Goal: Task Accomplishment & Management: Complete application form

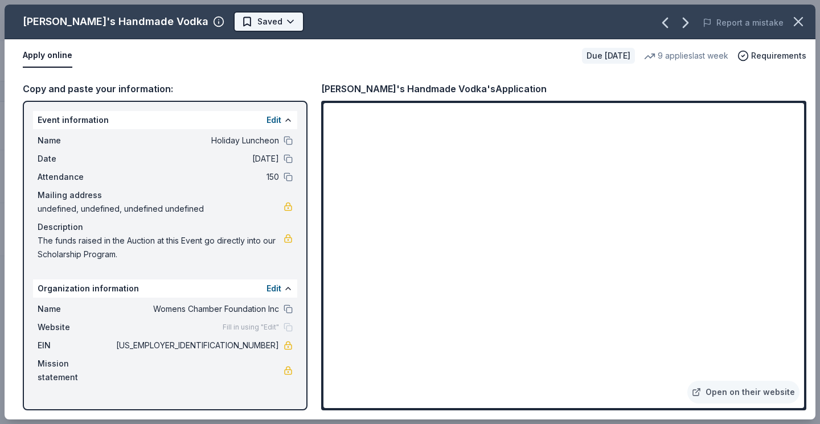
click at [220, 19] on html "[STREET_ADDRESS] Holiday Luncheon Track · 3 Discover Start free trial Earn Rewa…" at bounding box center [410, 212] width 820 height 424
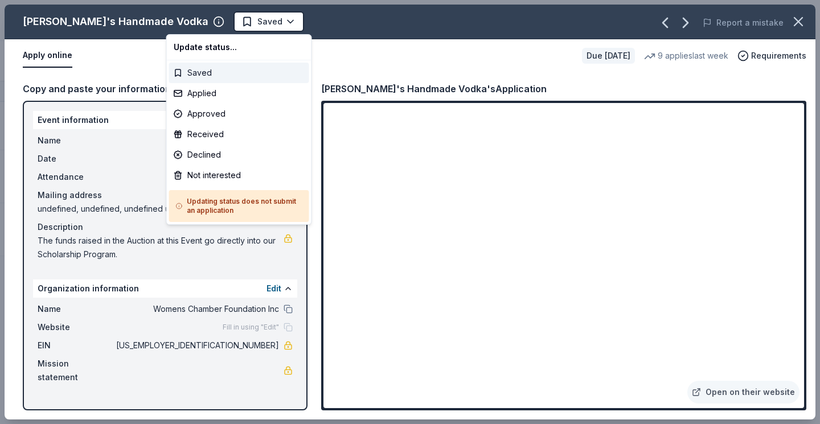
click at [205, 72] on div "Saved" at bounding box center [239, 73] width 140 height 21
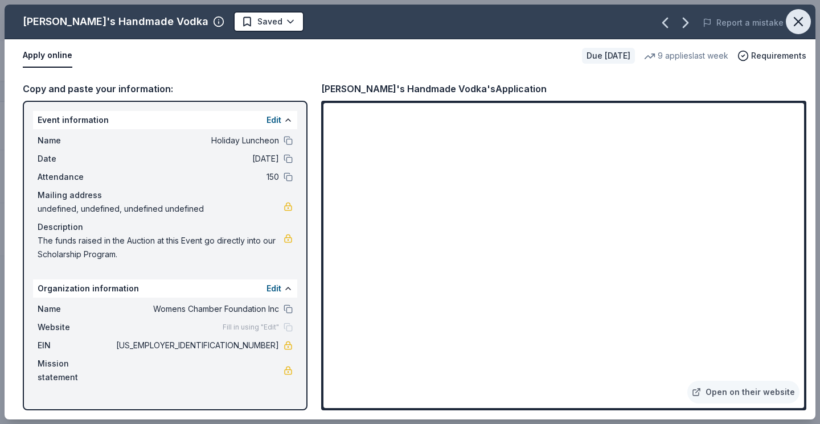
click at [795, 22] on icon "button" at bounding box center [799, 22] width 16 height 16
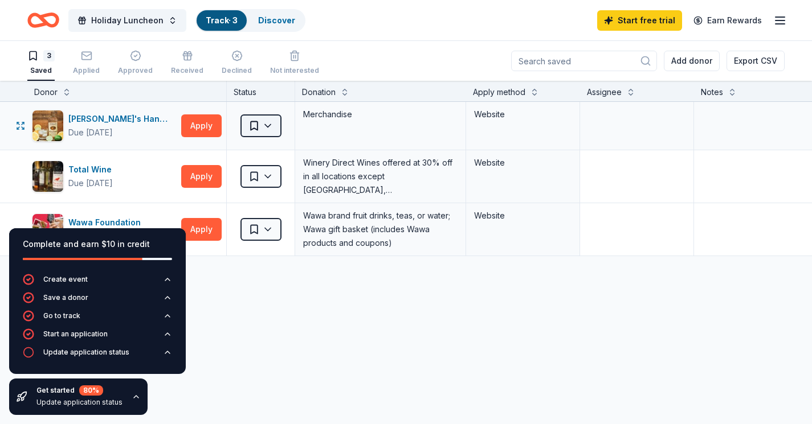
click at [271, 124] on html "[STREET_ADDRESS] Holiday Luncheon Track · 3 Discover Start free trial Earn Rewa…" at bounding box center [406, 212] width 812 height 424
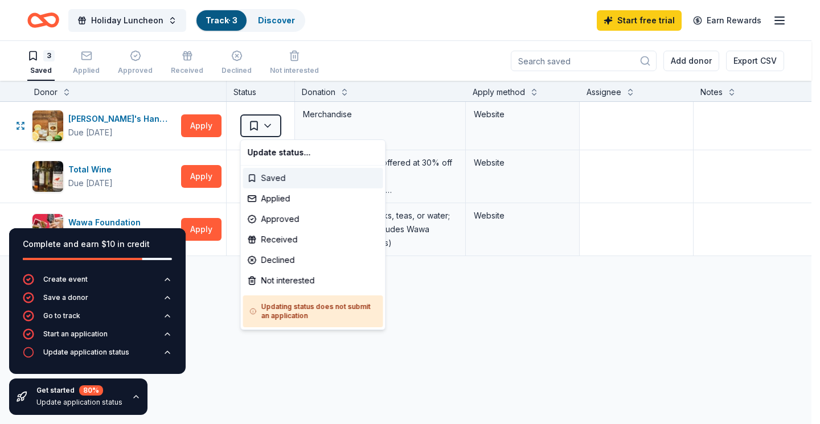
click at [263, 176] on div "Saved" at bounding box center [313, 178] width 140 height 21
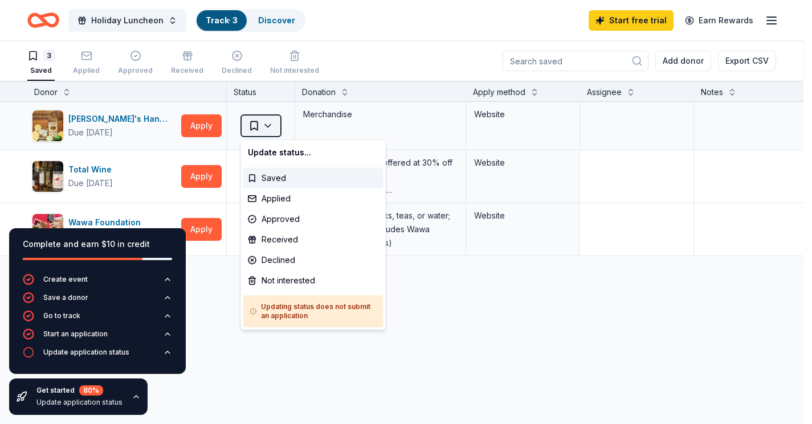
click at [273, 126] on html "[STREET_ADDRESS] Holiday Luncheon Track · 3 Discover Start free trial Earn Rewa…" at bounding box center [406, 212] width 812 height 424
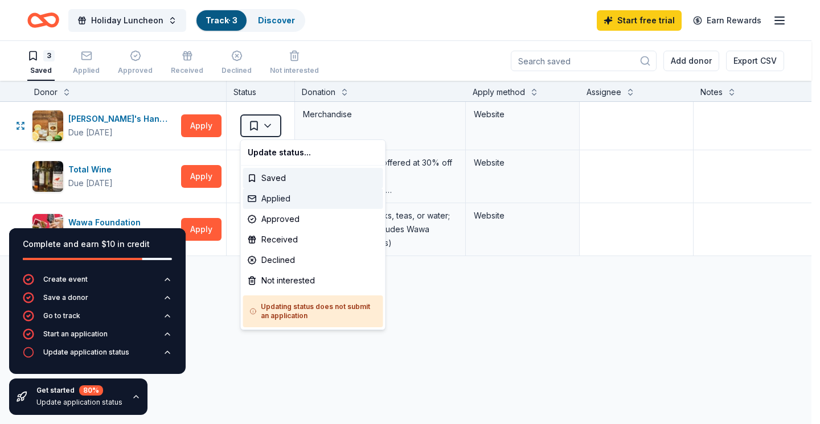
click at [269, 200] on div "Applied" at bounding box center [313, 199] width 140 height 21
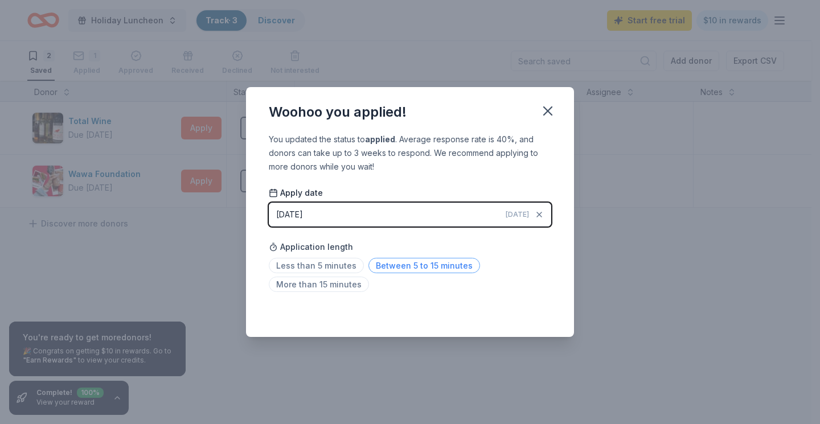
click at [407, 264] on span "Between 5 to 15 minutes" at bounding box center [425, 265] width 112 height 15
click at [545, 112] on icon "button" at bounding box center [548, 111] width 16 height 16
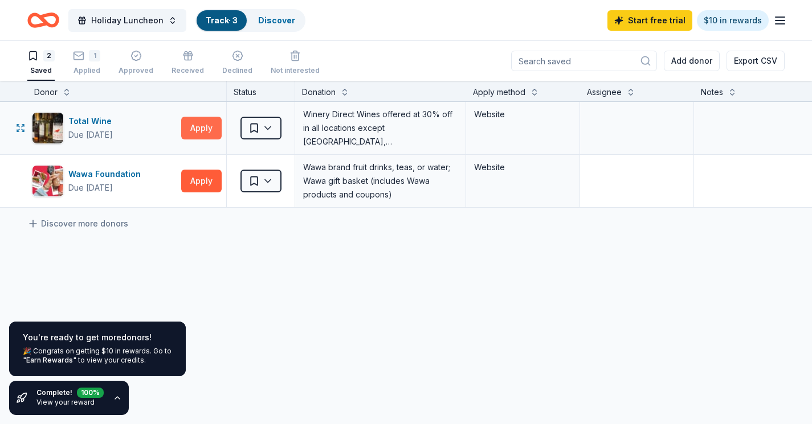
click at [202, 124] on button "Apply" at bounding box center [201, 128] width 40 height 23
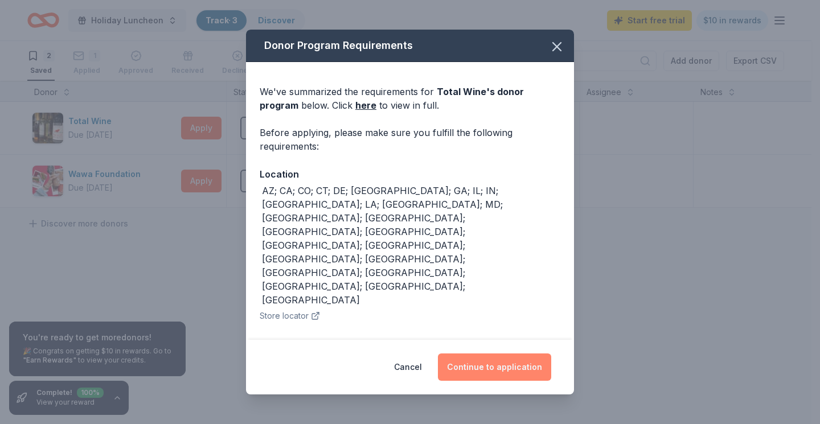
click at [496, 359] on button "Continue to application" at bounding box center [494, 367] width 113 height 27
